Goal: Task Accomplishment & Management: Manage account settings

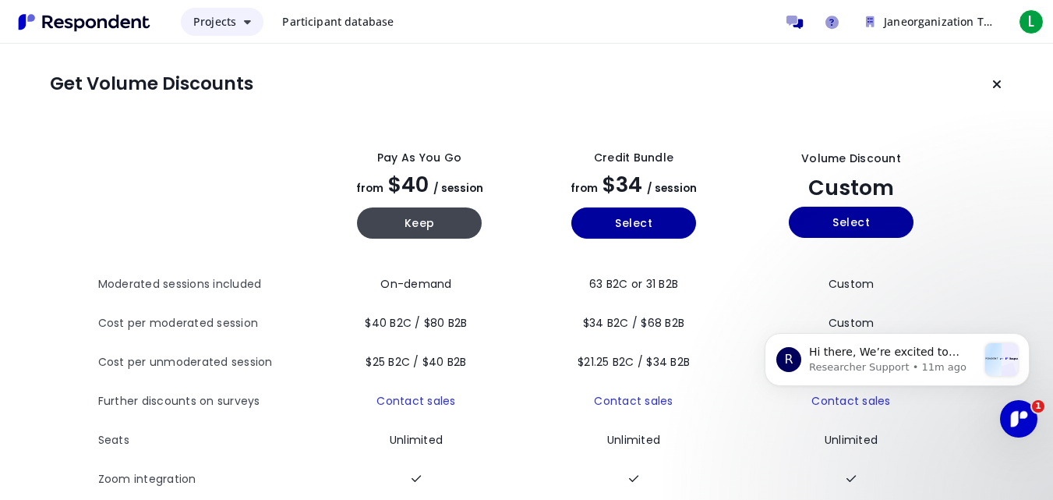
click at [218, 23] on span "Projects" at bounding box center [214, 21] width 43 height 15
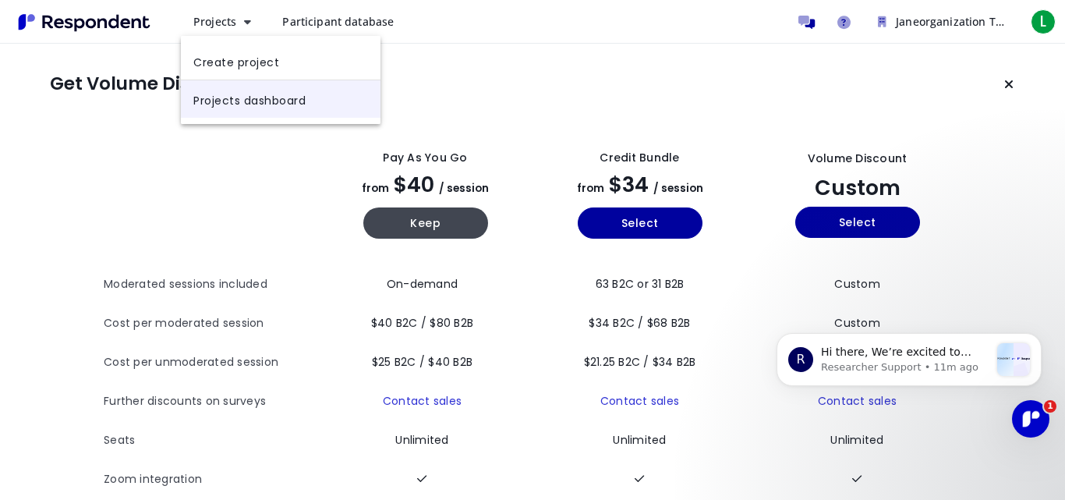
click at [282, 103] on link "Projects dashboard" at bounding box center [281, 98] width 200 height 37
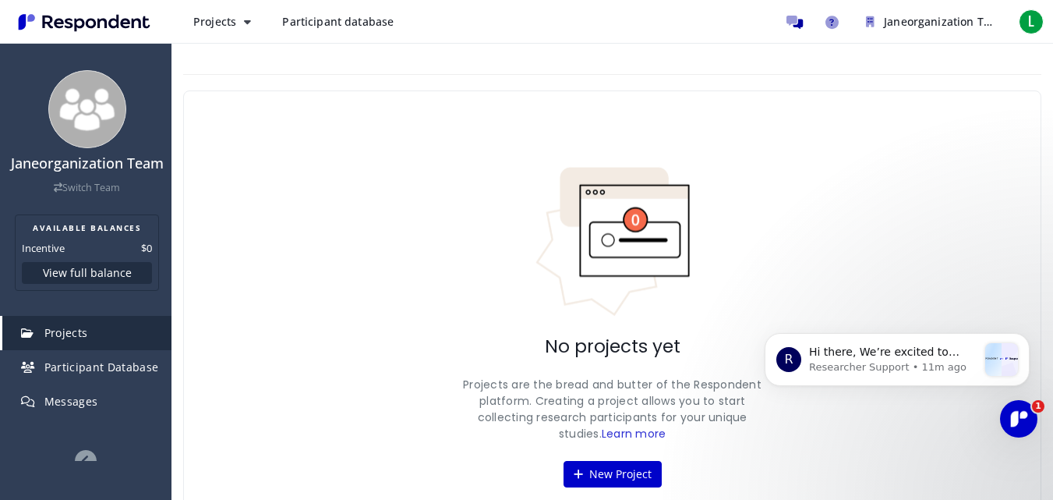
click at [323, 23] on span "Participant database" at bounding box center [337, 21] width 111 height 15
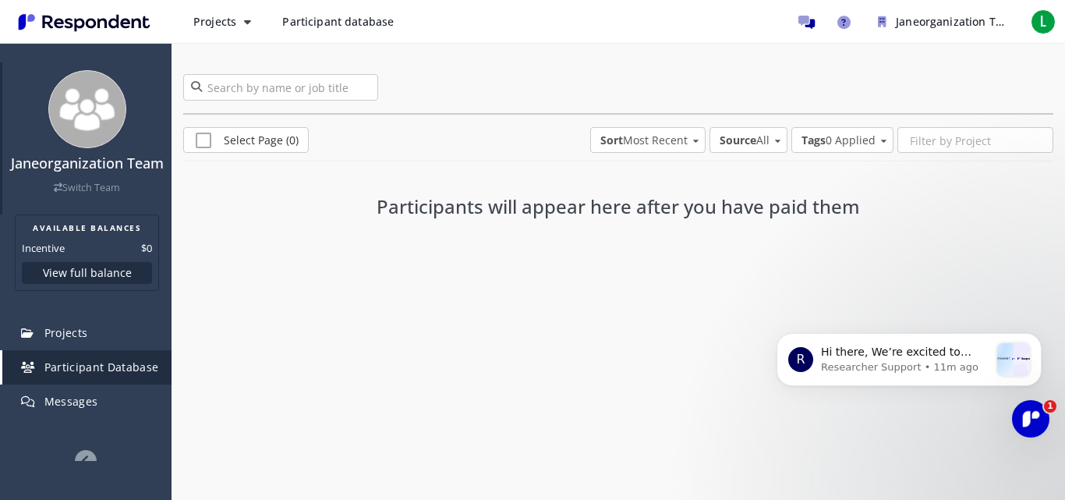
click at [102, 194] on link "Switch Team" at bounding box center [87, 187] width 66 height 13
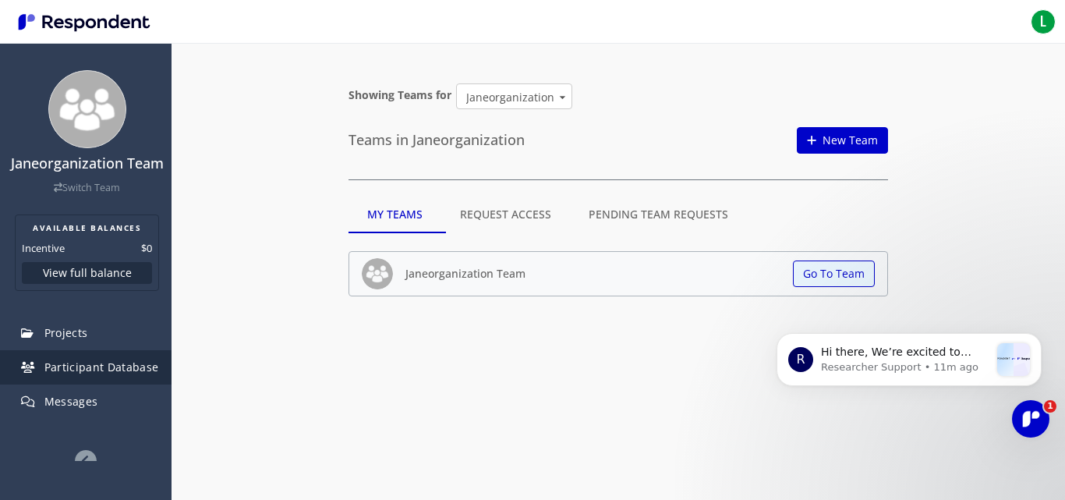
click at [117, 369] on link "Participant Database" at bounding box center [86, 367] width 169 height 34
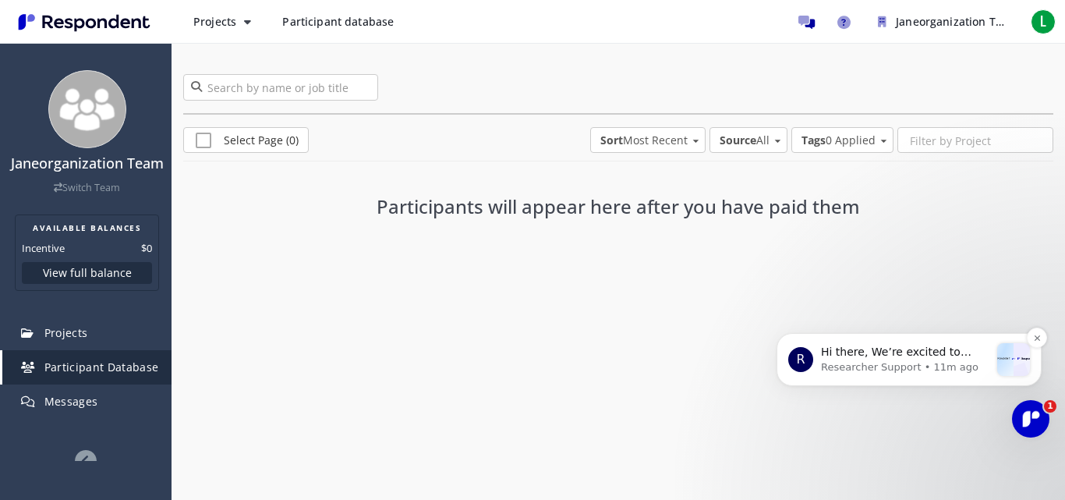
click at [914, 371] on p "Researcher Support • 11m ago" at bounding box center [905, 367] width 168 height 14
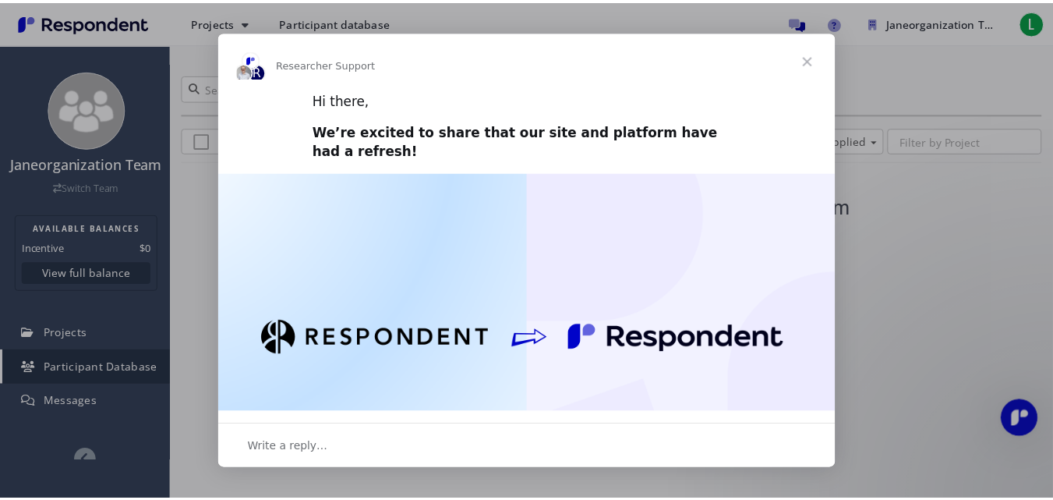
scroll to position [253, 0]
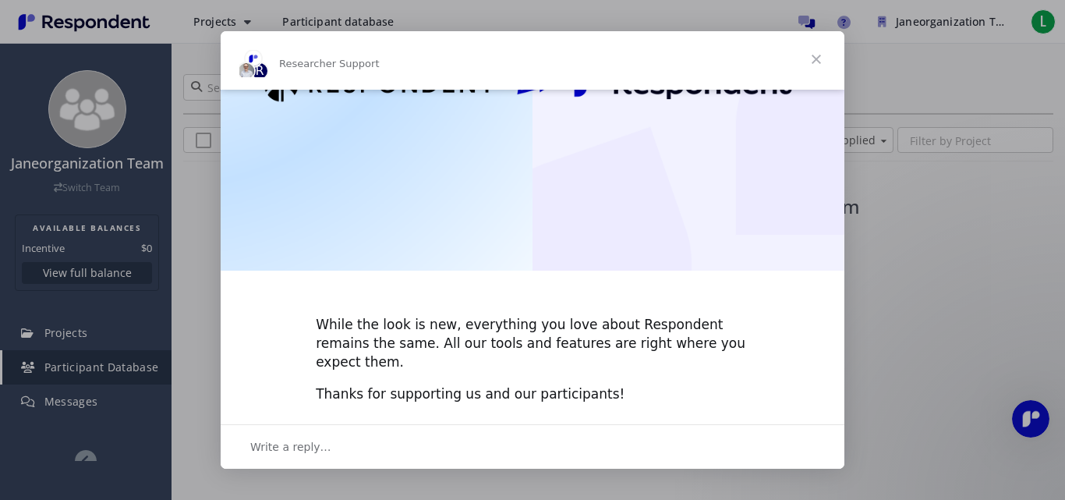
click at [817, 62] on span "Close" at bounding box center [816, 59] width 56 height 56
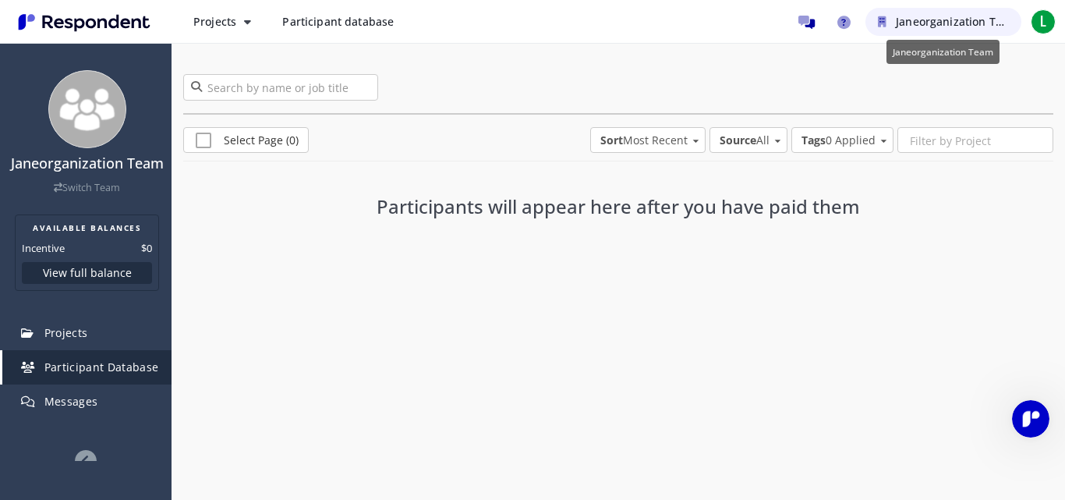
click at [935, 26] on span "Janeorganization Team" at bounding box center [957, 21] width 122 height 15
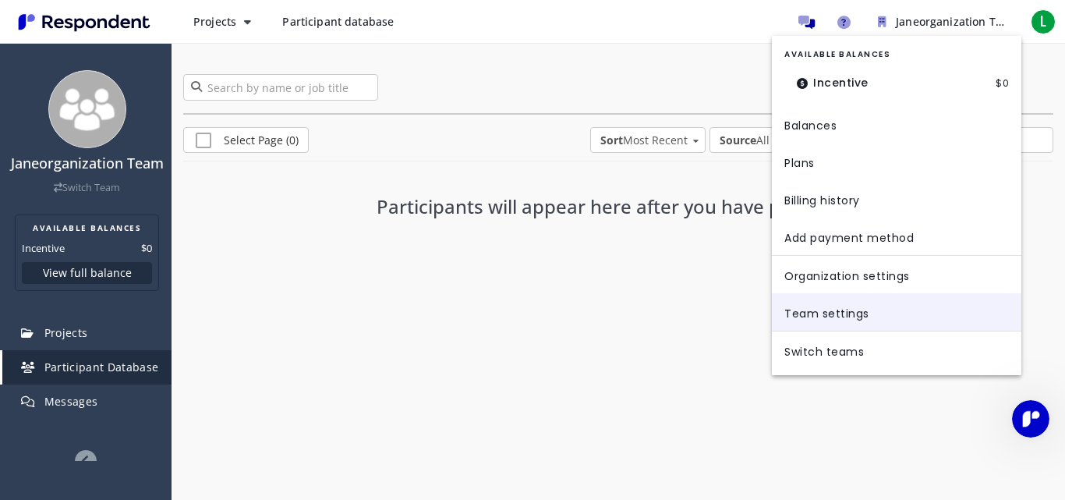
click at [851, 323] on link "Team settings" at bounding box center [896, 311] width 249 height 37
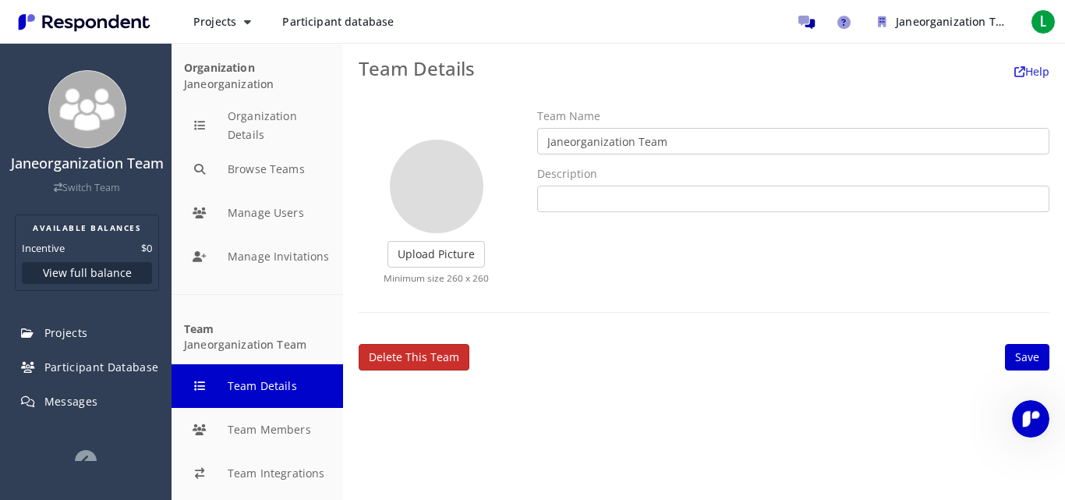
click at [440, 356] on link "Delete this team" at bounding box center [414, 357] width 111 height 27
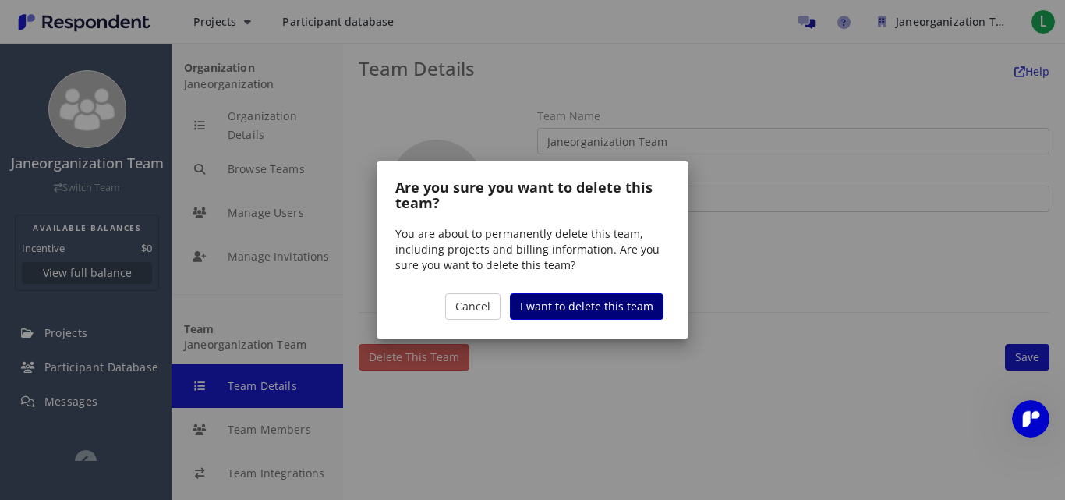
click at [560, 309] on span "I want to delete this team" at bounding box center [586, 306] width 133 height 15
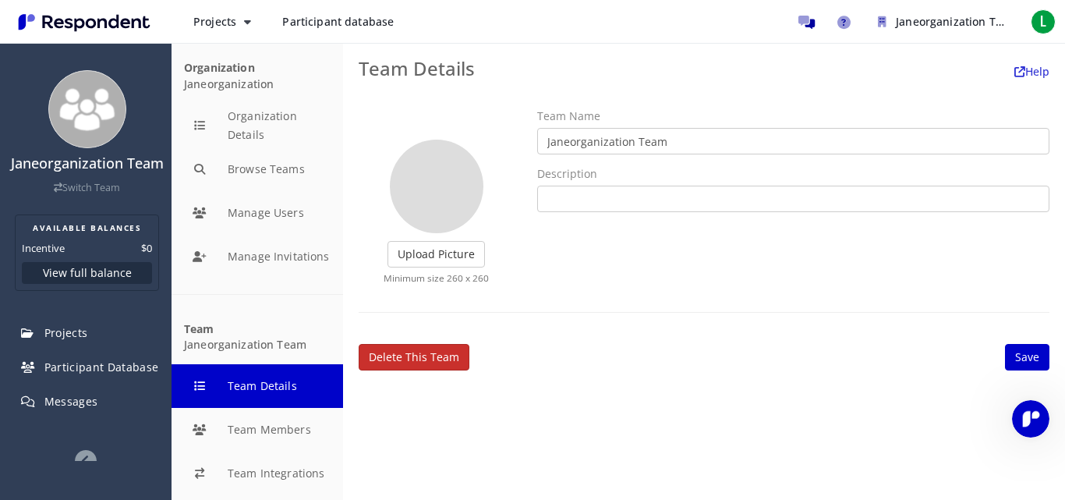
click at [426, 366] on link "Delete this team" at bounding box center [414, 357] width 111 height 27
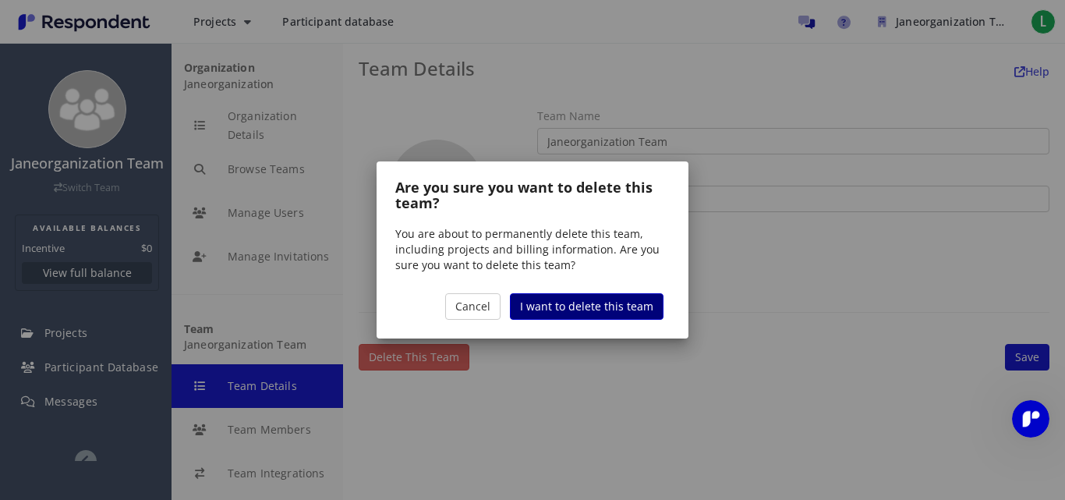
click at [566, 316] on link "I want to delete this team" at bounding box center [587, 306] width 154 height 27
